Goal: Transaction & Acquisition: Download file/media

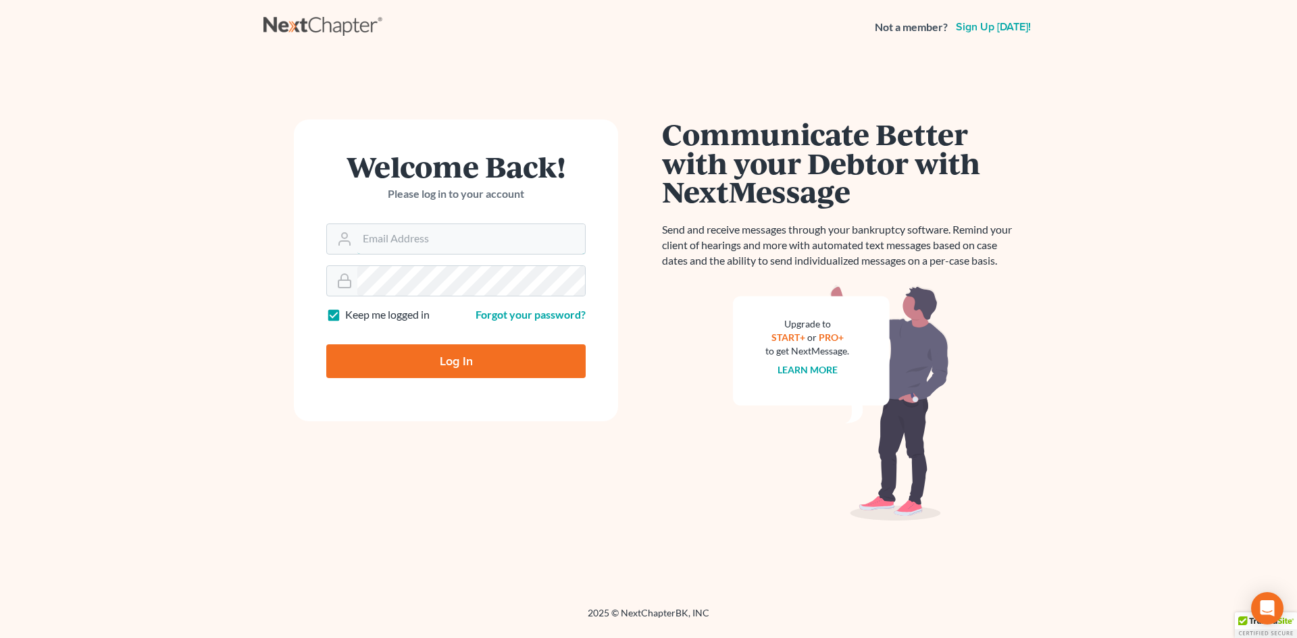
type input "[EMAIL_ADDRESS][DOMAIN_NAME]"
click at [416, 363] on input "Log In" at bounding box center [455, 362] width 259 height 34
type input "Thinking..."
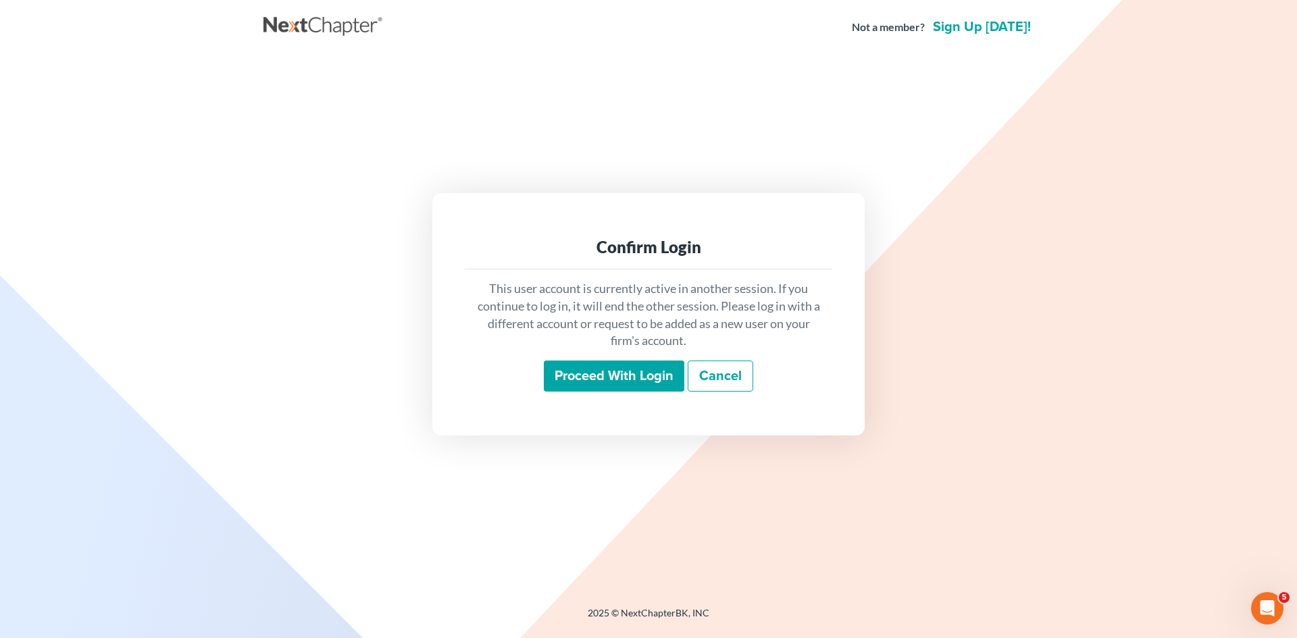
click at [565, 383] on input "Proceed with login" at bounding box center [614, 376] width 141 height 31
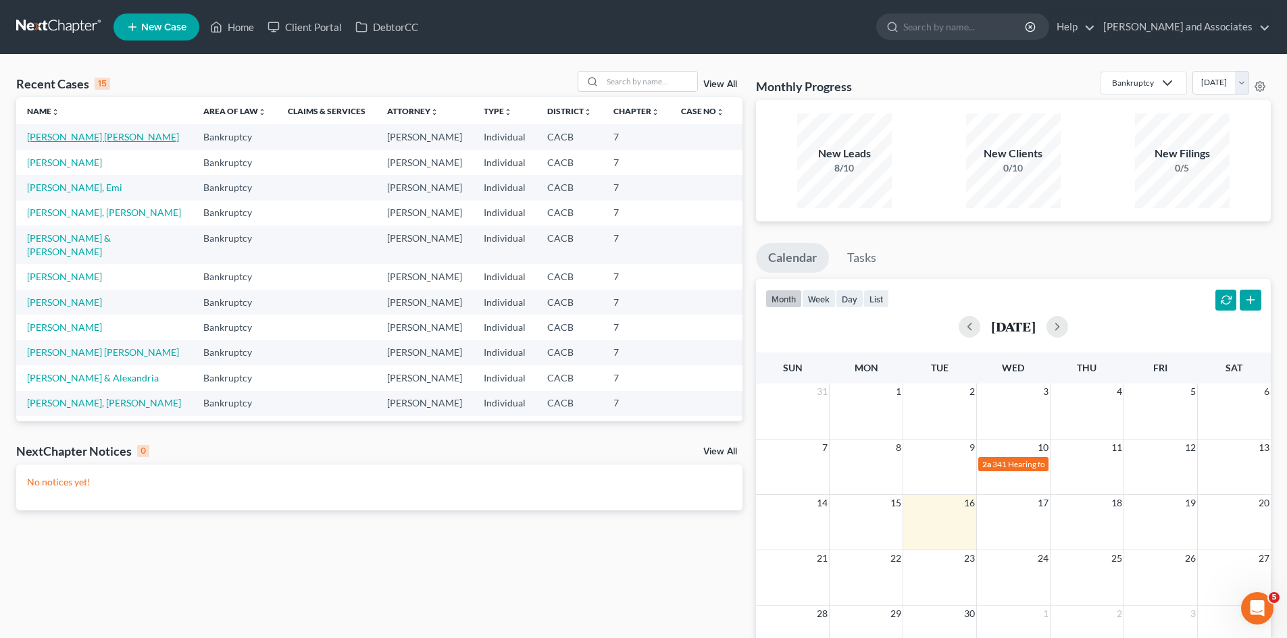
click at [93, 136] on link "Zurita Valerio, Jesus" at bounding box center [103, 136] width 152 height 11
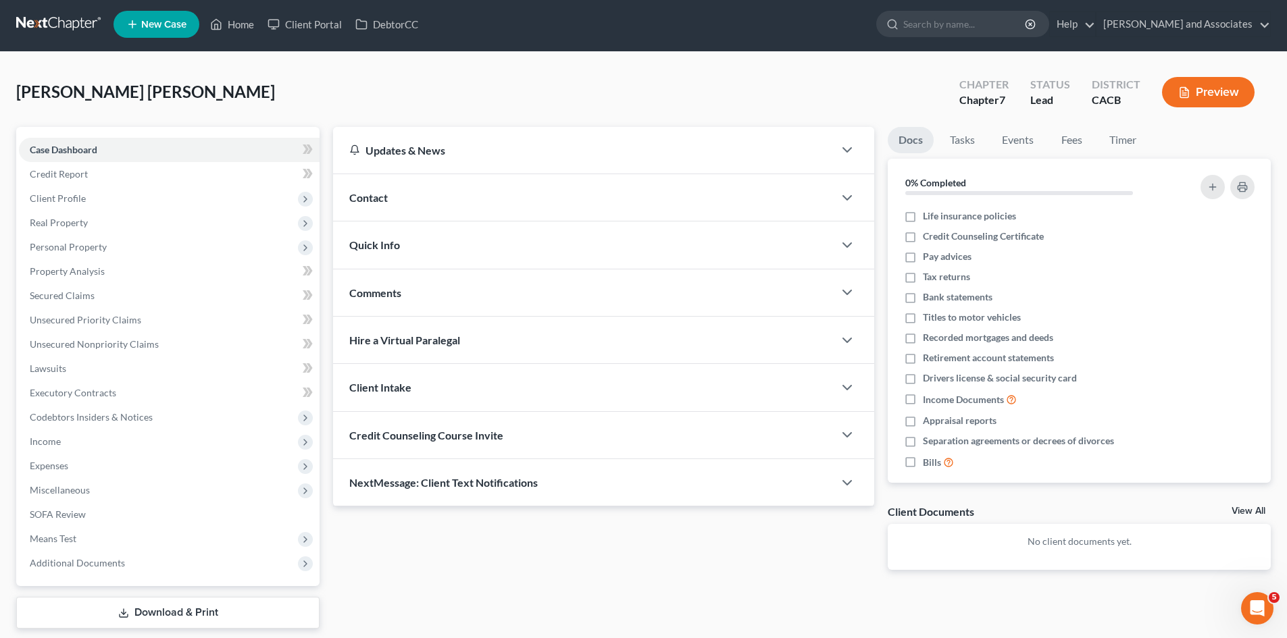
scroll to position [2, 0]
click at [151, 616] on link "Download & Print" at bounding box center [167, 614] width 303 height 32
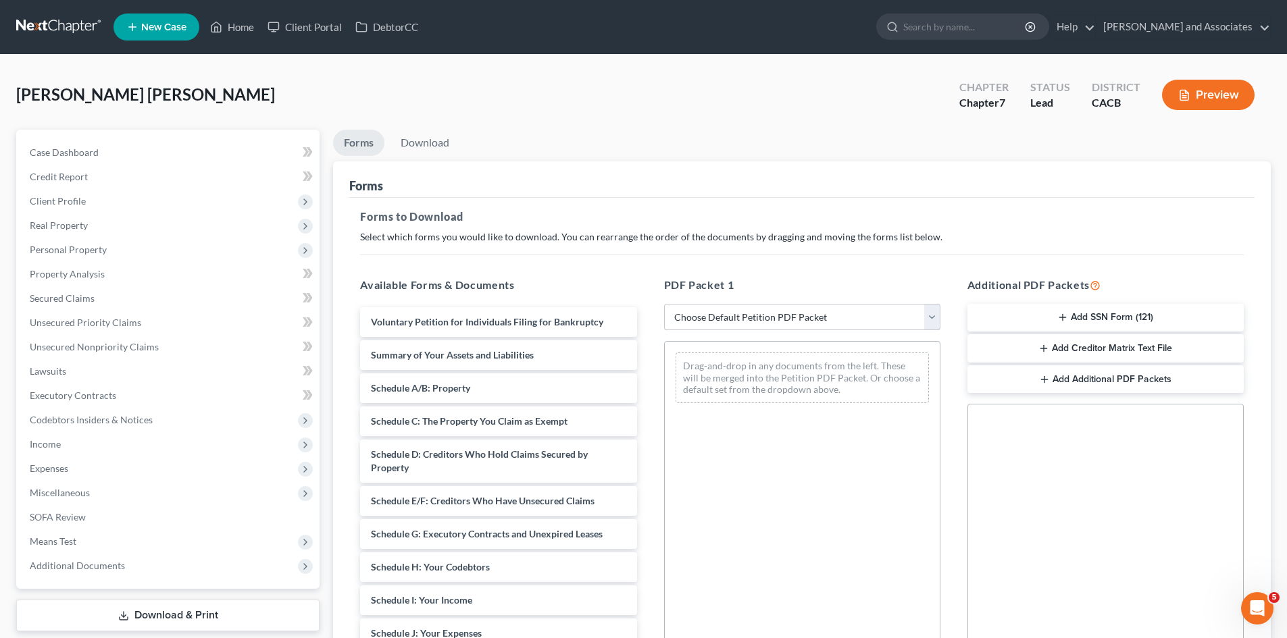
click at [786, 311] on select "Choose Default Petition PDF Packet Complete Bankruptcy Petition (all forms and …" at bounding box center [802, 317] width 276 height 27
select select "7"
click at [664, 304] on select "Choose Default Petition PDF Packet Complete Bankruptcy Petition (all forms and …" at bounding box center [802, 317] width 276 height 27
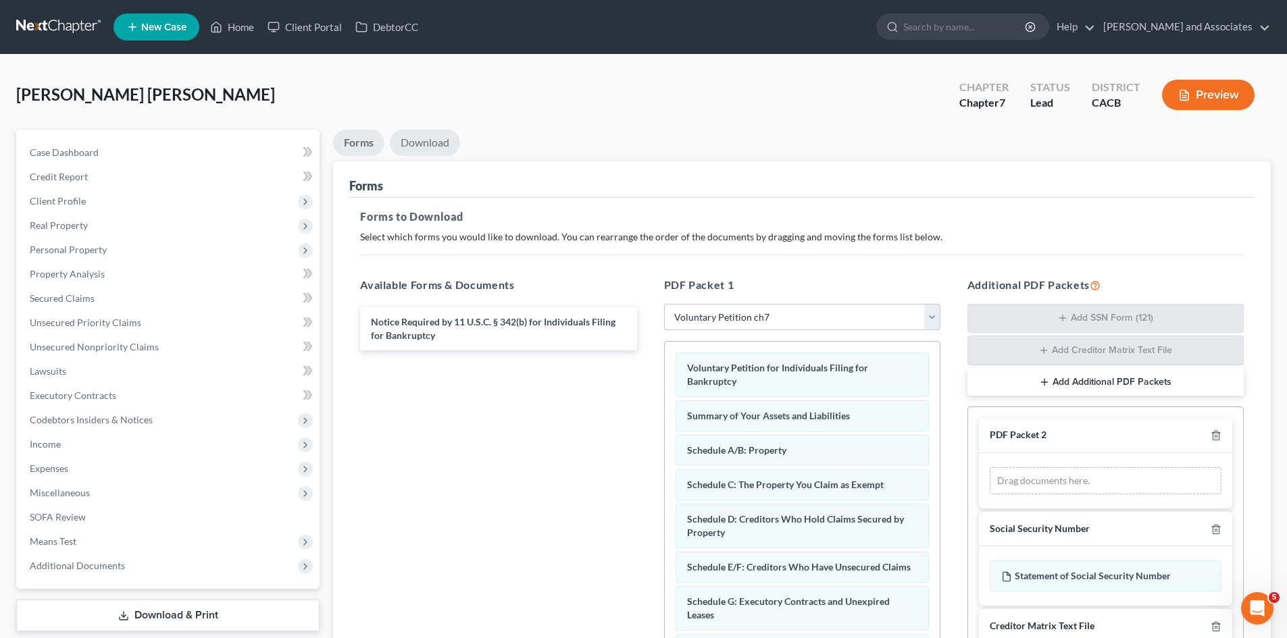
click at [438, 133] on link "Download" at bounding box center [425, 143] width 70 height 26
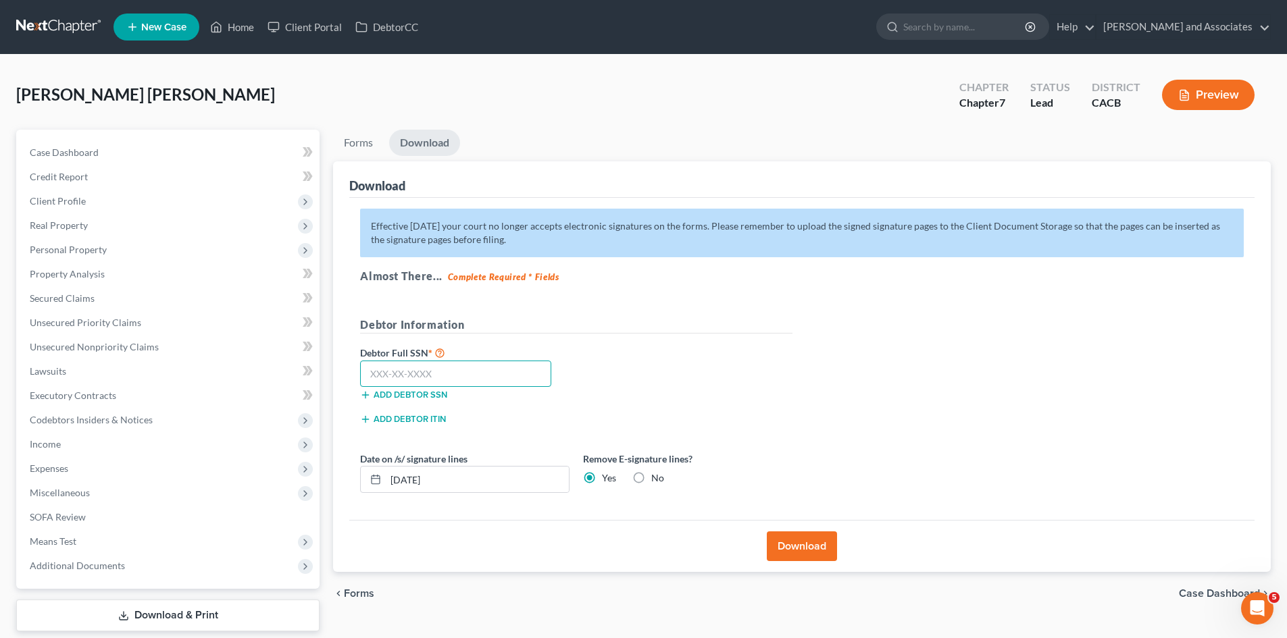
click at [474, 368] on input "text" at bounding box center [455, 374] width 191 height 27
type input "620-64-9137"
click at [789, 545] on button "Download" at bounding box center [802, 547] width 70 height 30
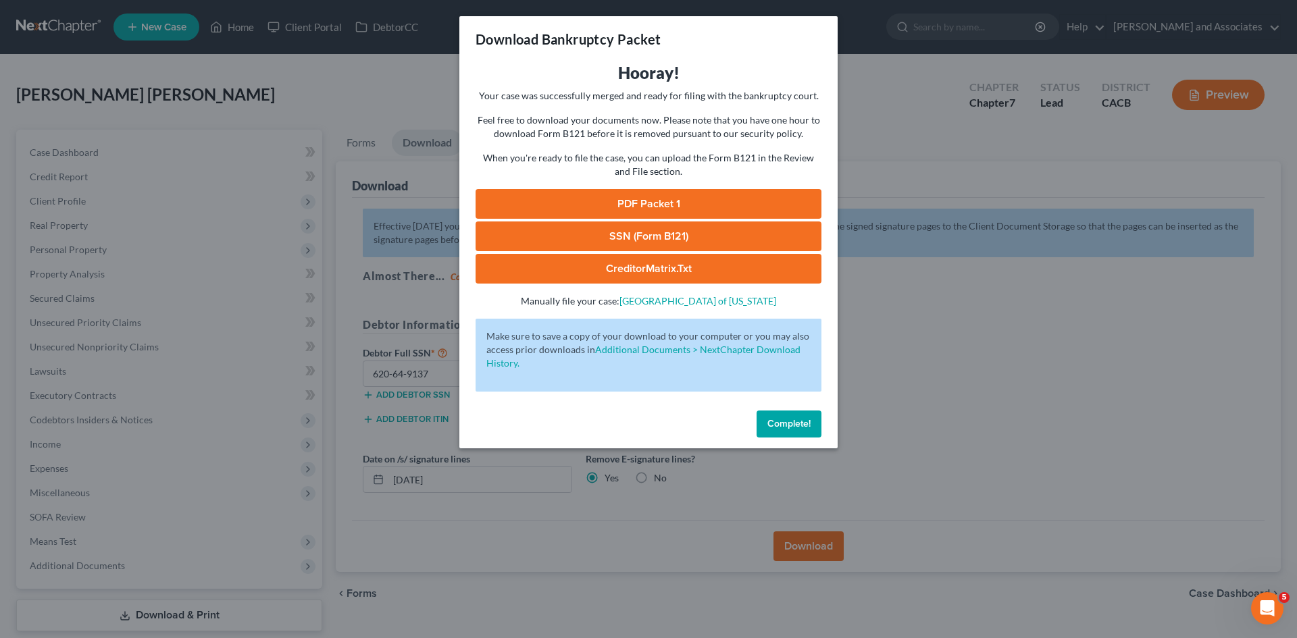
click at [725, 197] on link "PDF Packet 1" at bounding box center [649, 204] width 346 height 30
click at [768, 226] on link "SSN (Form B121)" at bounding box center [649, 237] width 346 height 30
drag, startPoint x: 1277, startPoint y: 440, endPoint x: 1267, endPoint y: 442, distance: 9.7
click at [1267, 442] on div "Download Bankruptcy Packet Hooray! Your case was successfully merged and ready …" at bounding box center [648, 319] width 1297 height 638
